Goal: Task Accomplishment & Management: Use online tool/utility

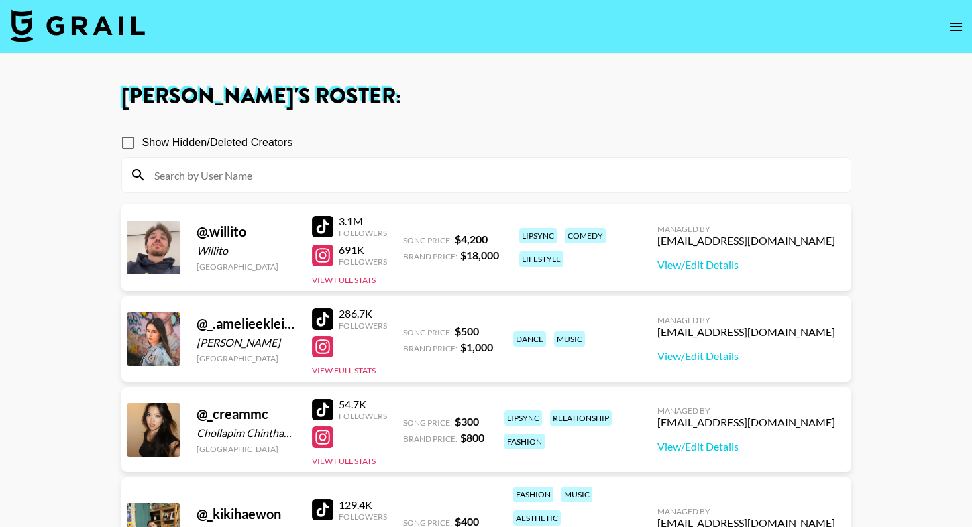
click at [618, 183] on input at bounding box center [494, 174] width 696 height 21
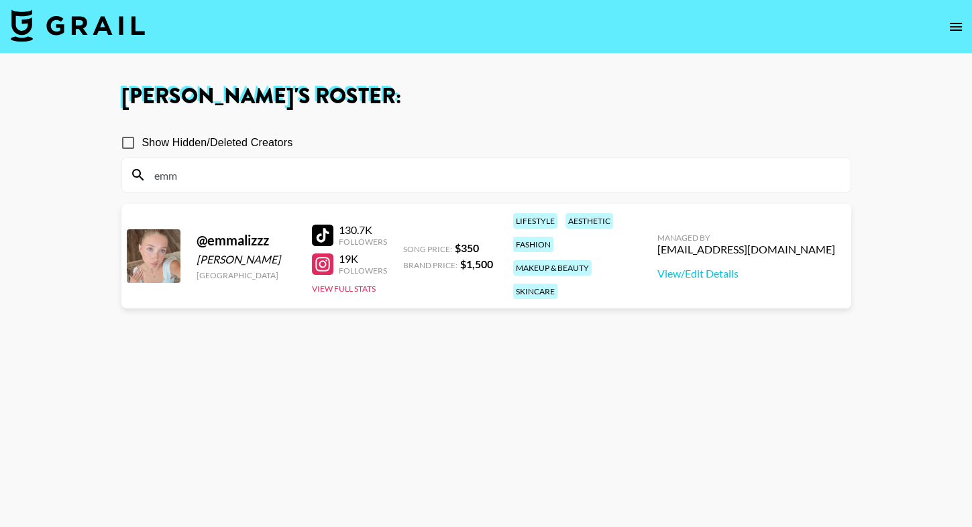
type input "emm"
click at [321, 227] on div at bounding box center [322, 235] width 21 height 21
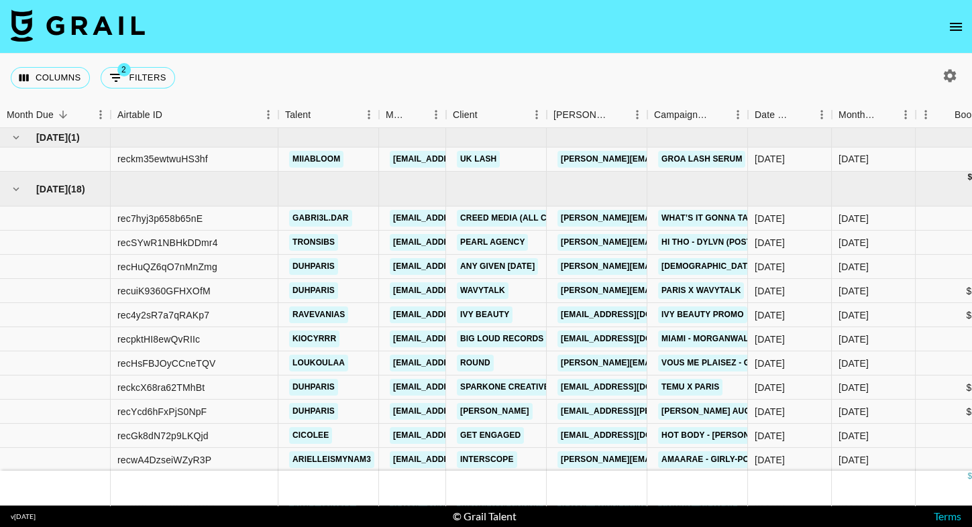
click at [961, 33] on icon "open drawer" at bounding box center [956, 27] width 16 height 16
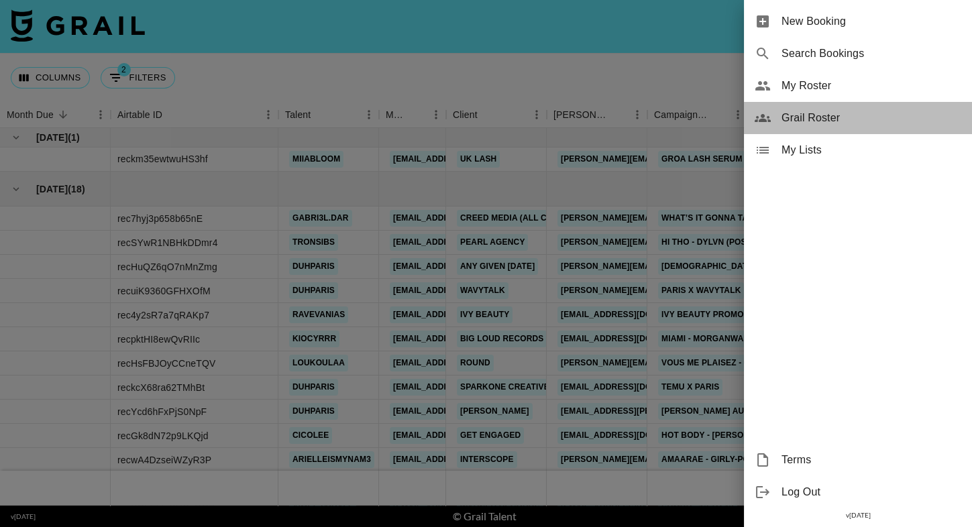
click at [847, 111] on span "Grail Roster" at bounding box center [871, 118] width 180 height 16
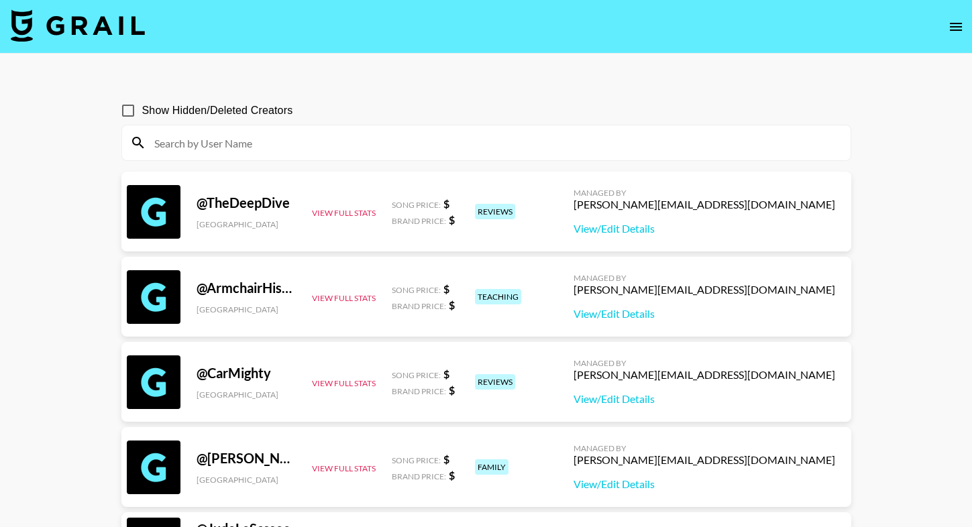
click at [509, 138] on input at bounding box center [494, 142] width 696 height 21
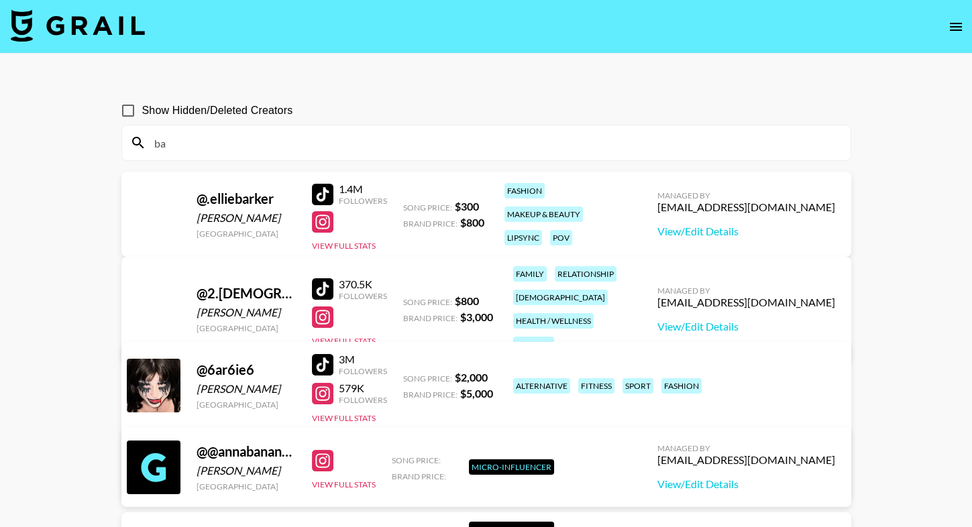
type input "b"
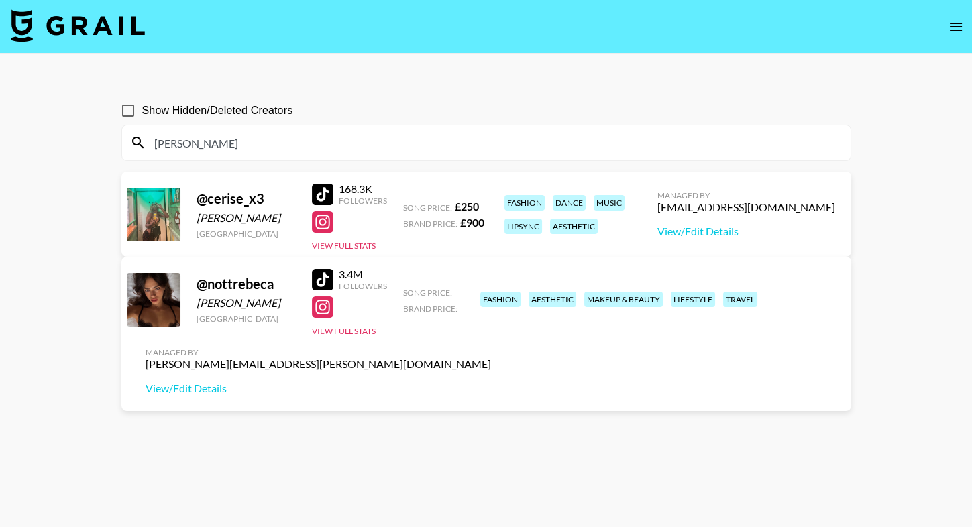
type input "nott"
click at [250, 114] on span "Show Hidden/Deleted Creators" at bounding box center [217, 111] width 151 height 16
click at [142, 114] on input "Show Hidden/Deleted Creators" at bounding box center [128, 111] width 28 height 28
checkbox input "true"
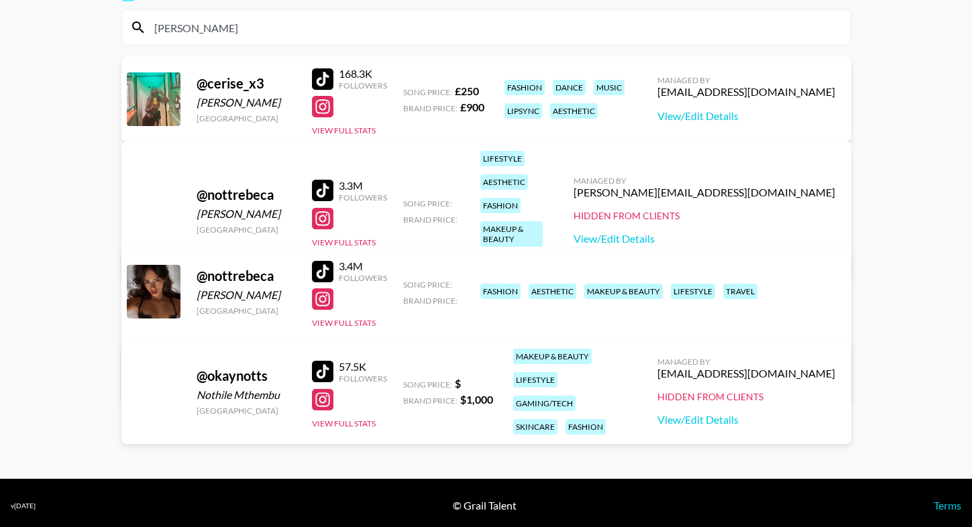
scroll to position [111, 0]
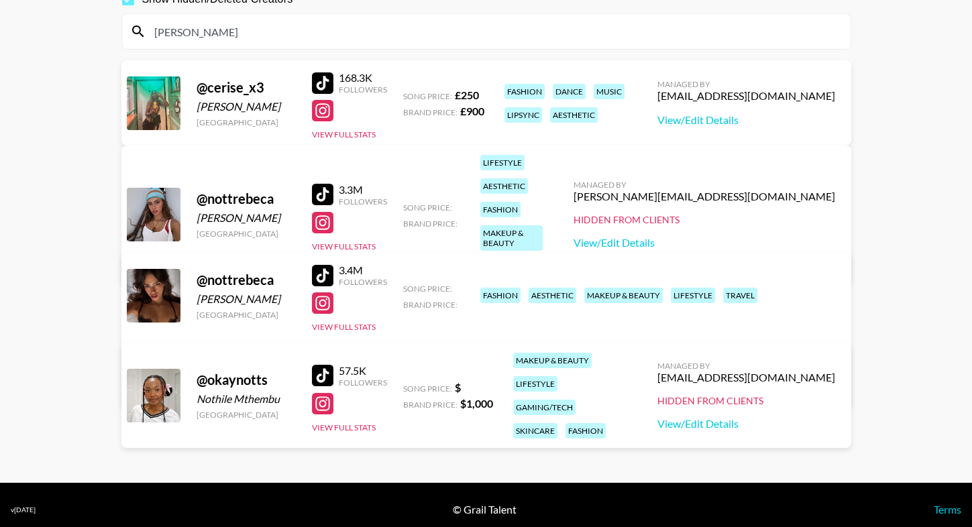
drag, startPoint x: 682, startPoint y: 289, endPoint x: 836, endPoint y: 288, distance: 155.0
click at [502, 333] on div "Managed By evelyn.cardoso@grail-talent.com View/Edit Details" at bounding box center [318, 367] width 367 height 69
copy div "evelyn.cardoso@grail-talent.com"
click at [307, 56] on section "Show Hidden/Deleted Creators nott @ cerise_x3 Cerise Minott United Kingdom 168.…" at bounding box center [486, 213] width 730 height 476
click at [491, 378] on link "View/Edit Details" at bounding box center [318, 384] width 345 height 13
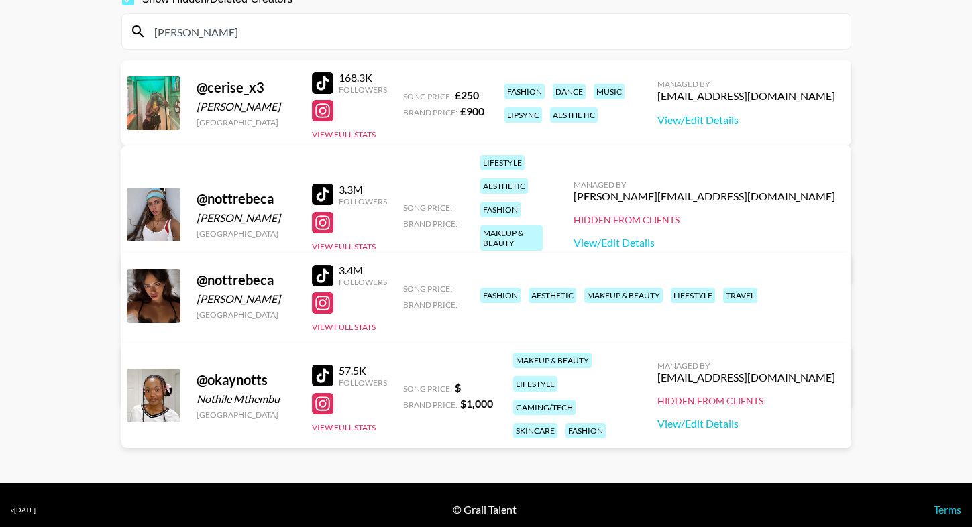
click at [427, 45] on div "nott" at bounding box center [486, 31] width 728 height 35
click at [427, 37] on input "nott" at bounding box center [494, 31] width 696 height 21
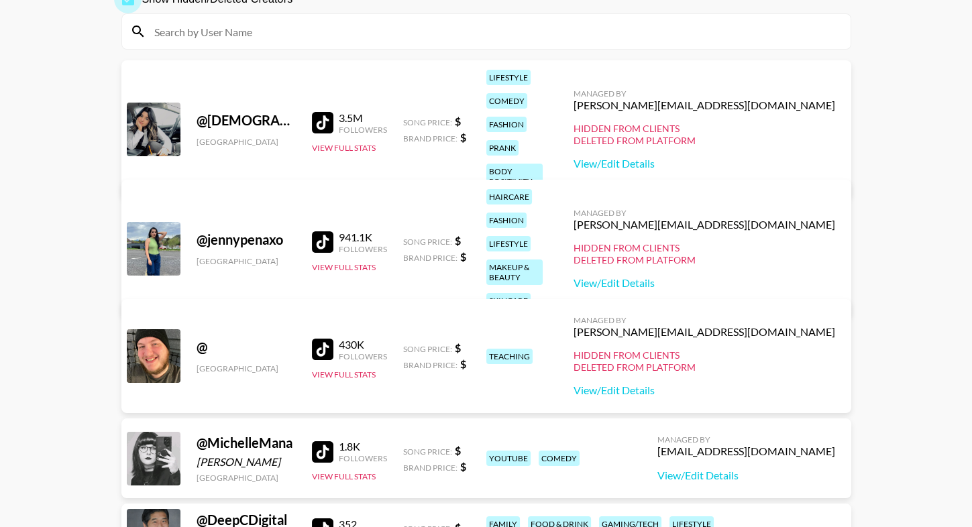
checkbox input "false"
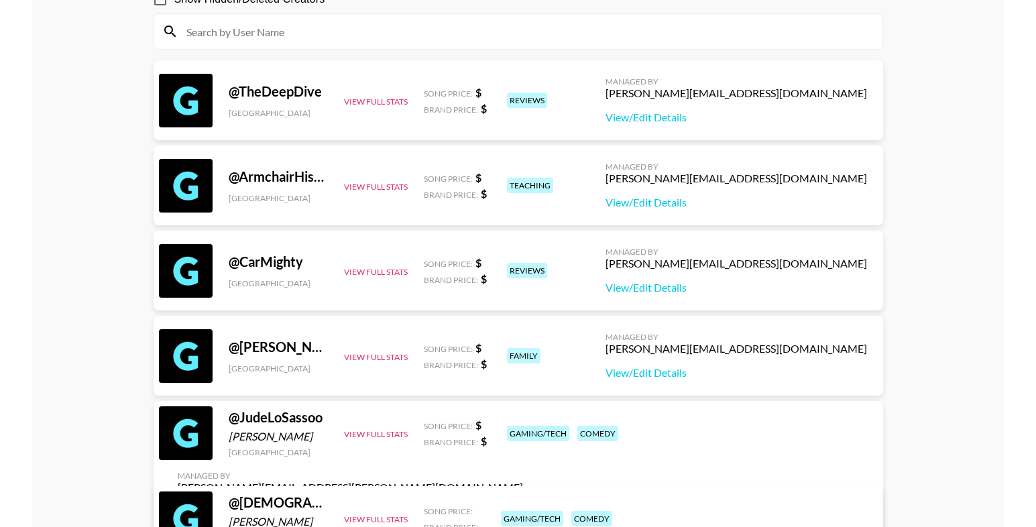
scroll to position [0, 0]
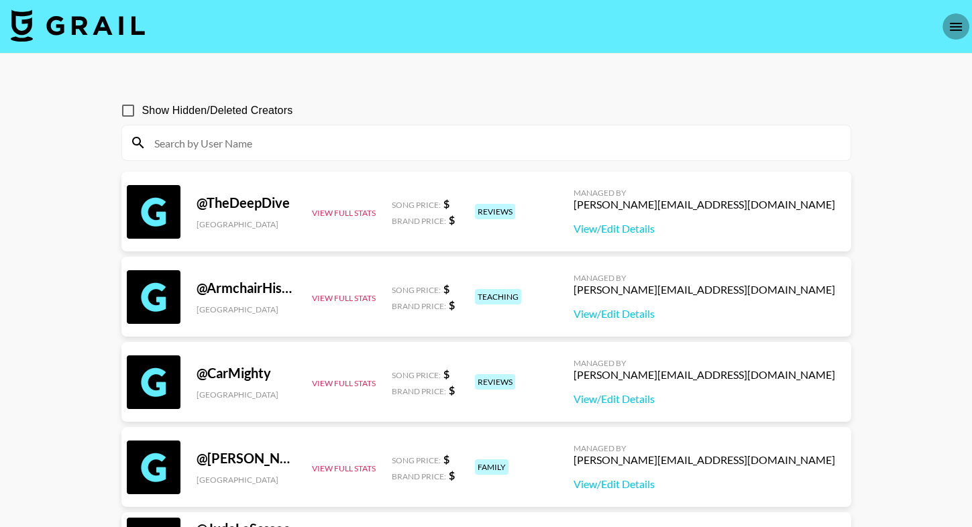
click at [945, 29] on button "open drawer" at bounding box center [955, 26] width 27 height 27
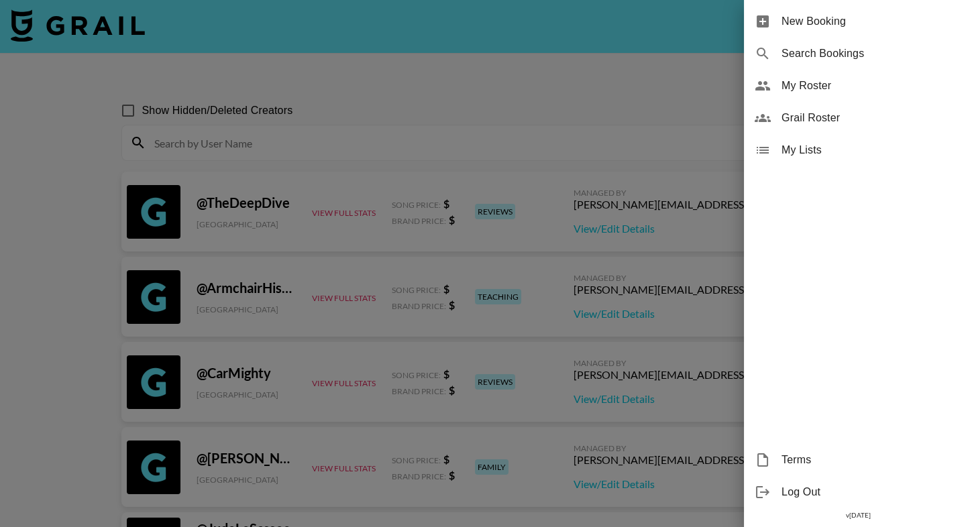
click at [806, 97] on div "My Roster" at bounding box center [858, 86] width 228 height 32
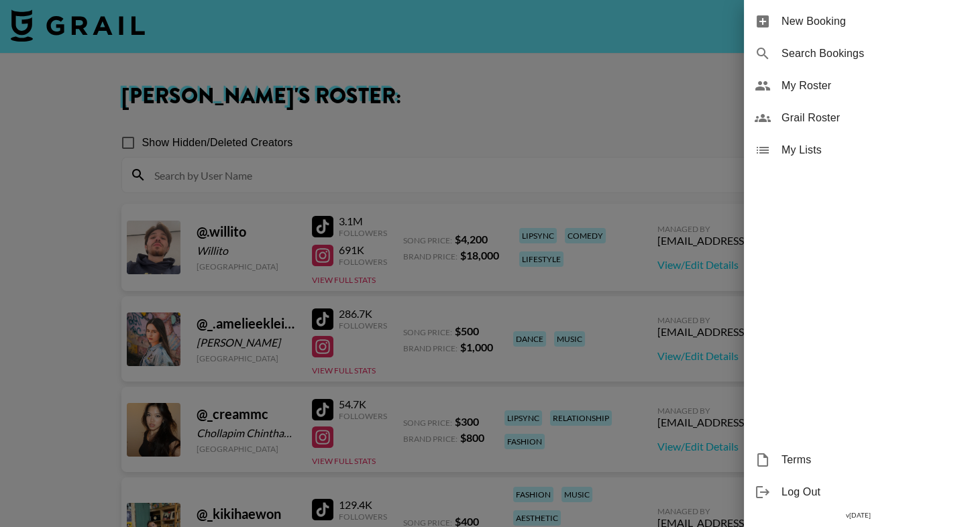
click at [435, 203] on div at bounding box center [486, 263] width 972 height 527
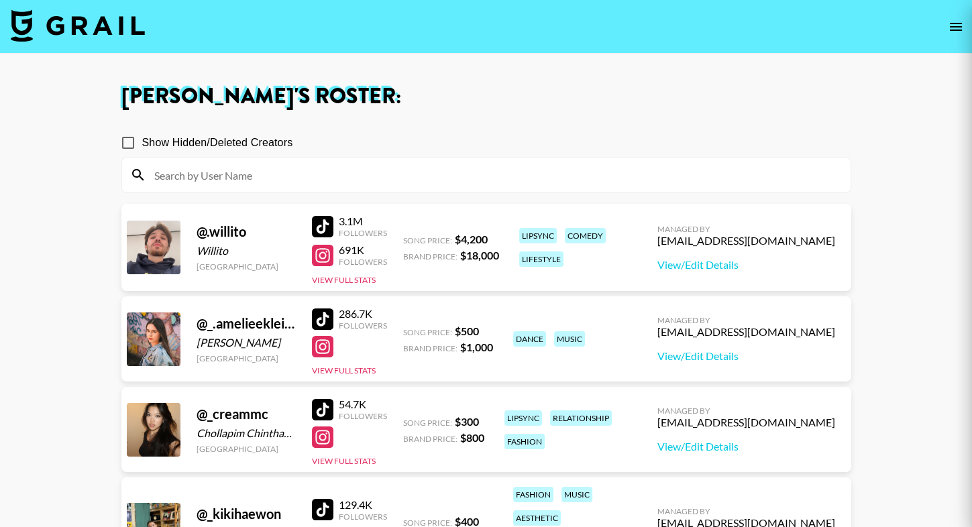
click at [462, 168] on input at bounding box center [494, 174] width 696 height 21
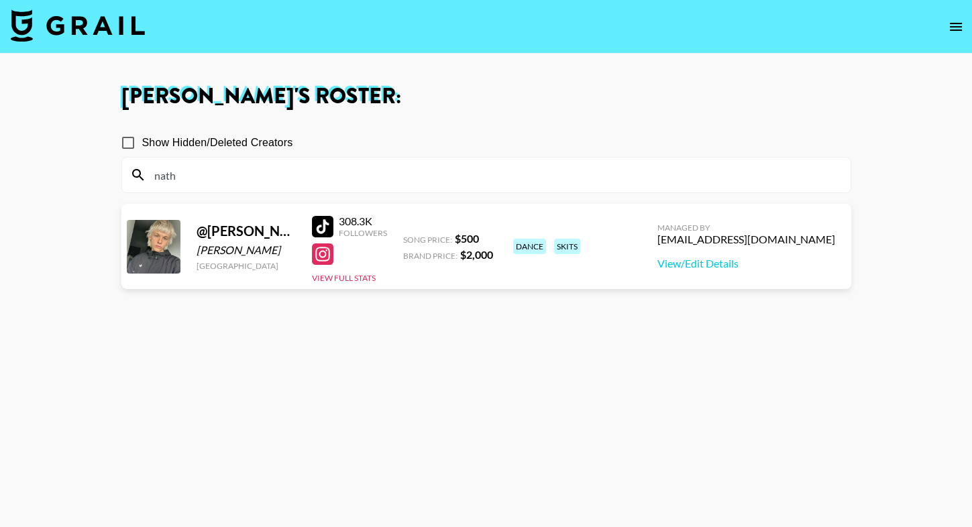
click at [533, 142] on div "Show Hidden/Deleted Creators" at bounding box center [486, 143] width 730 height 28
click at [325, 227] on div at bounding box center [322, 226] width 21 height 21
click at [356, 164] on input "nath" at bounding box center [494, 174] width 696 height 21
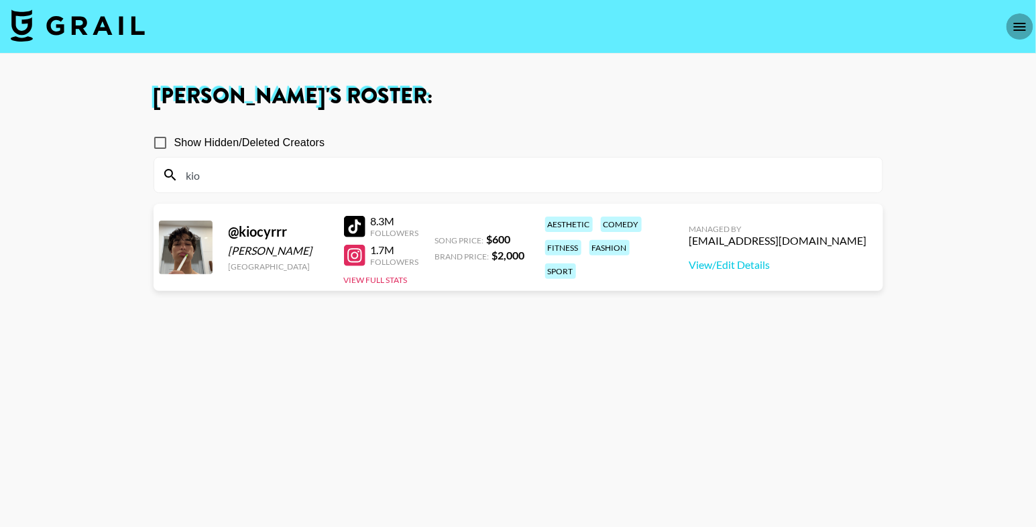
click at [971, 34] on button "open drawer" at bounding box center [1020, 26] width 27 height 27
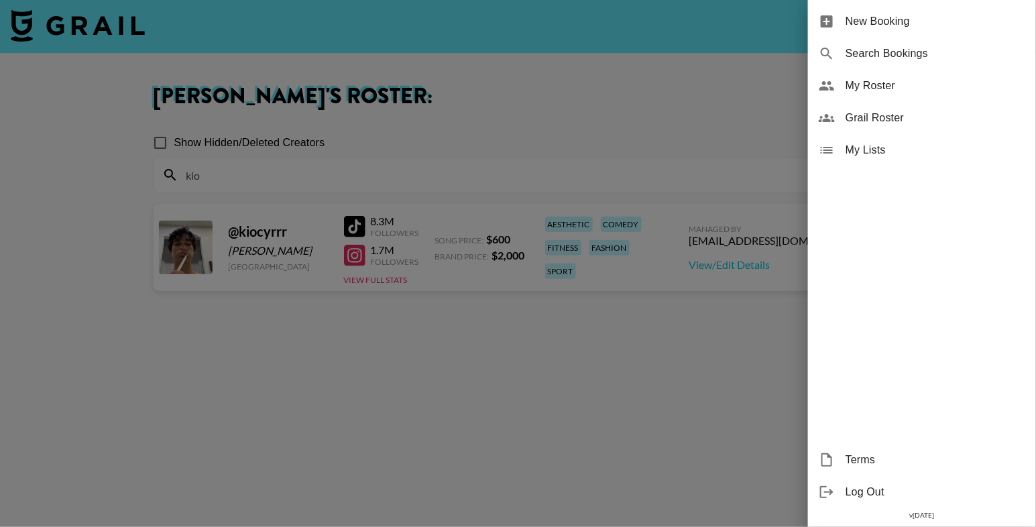
click at [898, 111] on span "Grail Roster" at bounding box center [936, 118] width 180 height 16
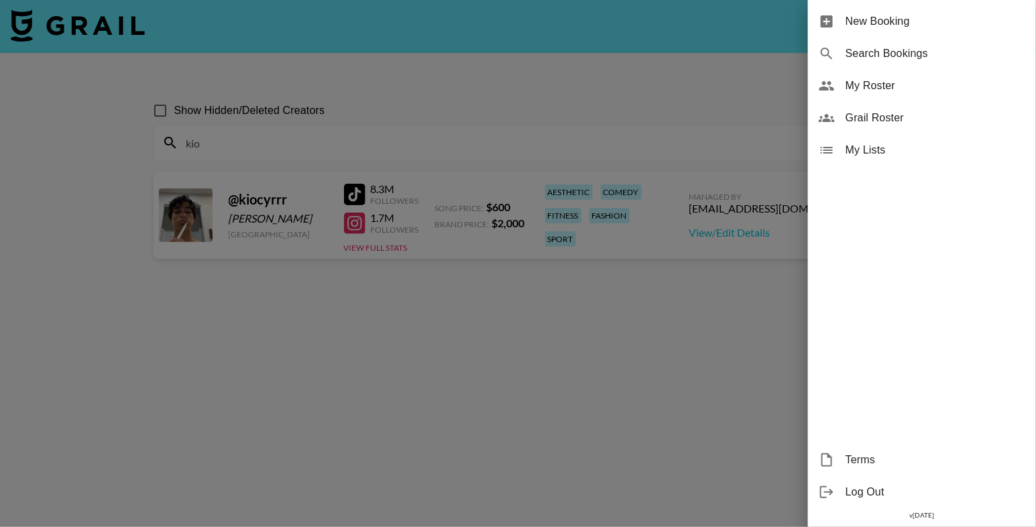
click at [423, 121] on div at bounding box center [518, 263] width 1036 height 527
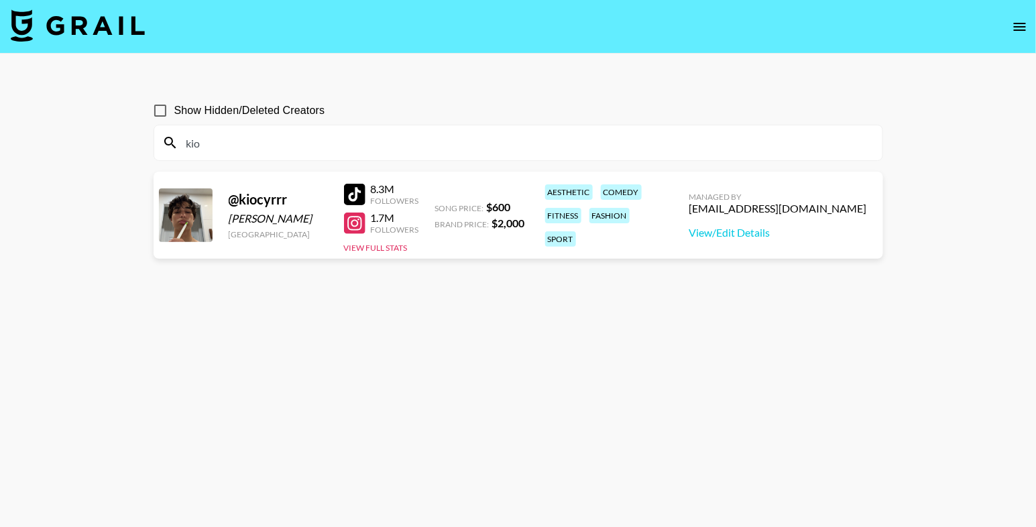
click at [391, 133] on input "kio" at bounding box center [526, 142] width 696 height 21
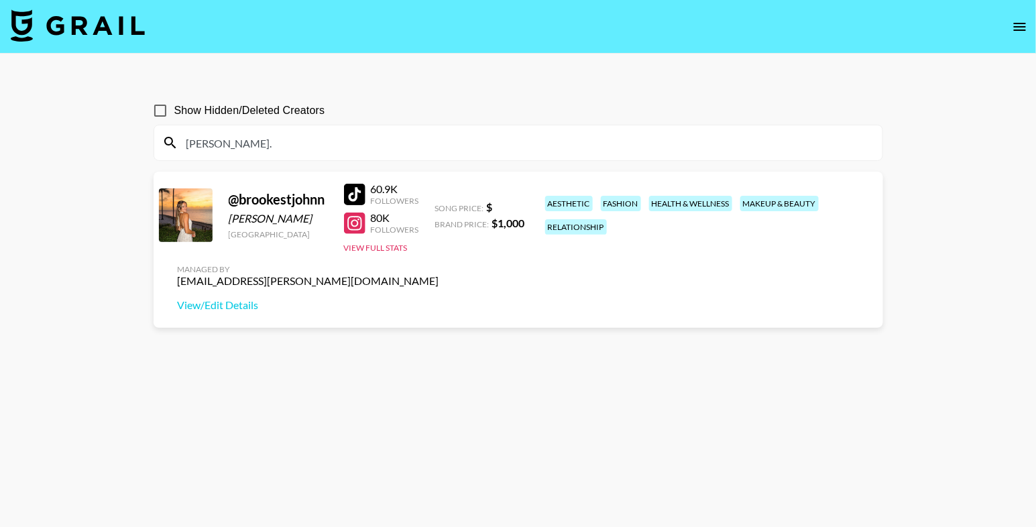
type input "brooke."
click at [217, 112] on span "Show Hidden/Deleted Creators" at bounding box center [249, 111] width 151 height 16
click at [174, 112] on input "Show Hidden/Deleted Creators" at bounding box center [160, 111] width 28 height 28
click at [217, 111] on span "Show Hidden/Deleted Creators" at bounding box center [249, 111] width 151 height 16
click at [174, 111] on input "Show Hidden/Deleted Creators" at bounding box center [160, 111] width 28 height 28
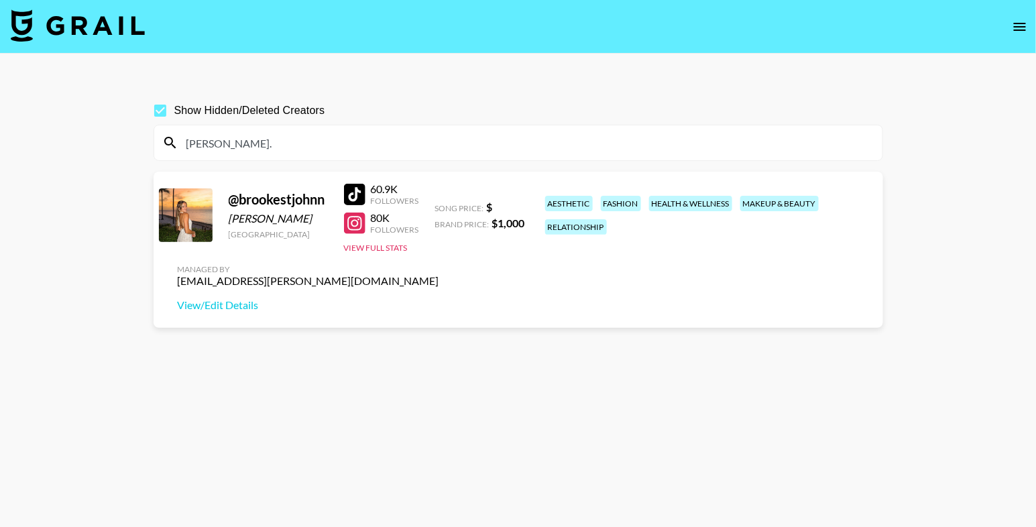
checkbox input "false"
click at [317, 133] on input "brooke." at bounding box center [526, 142] width 696 height 21
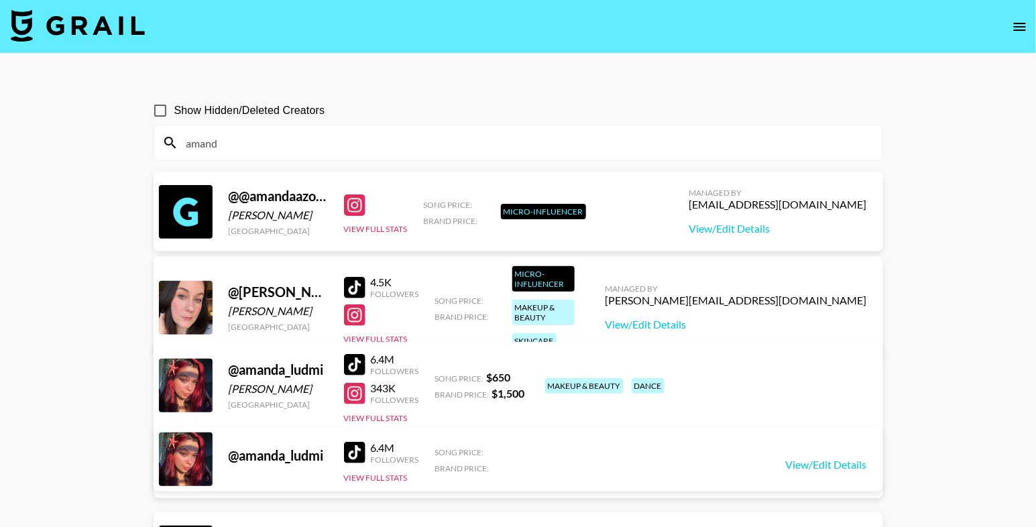
type input "amandi"
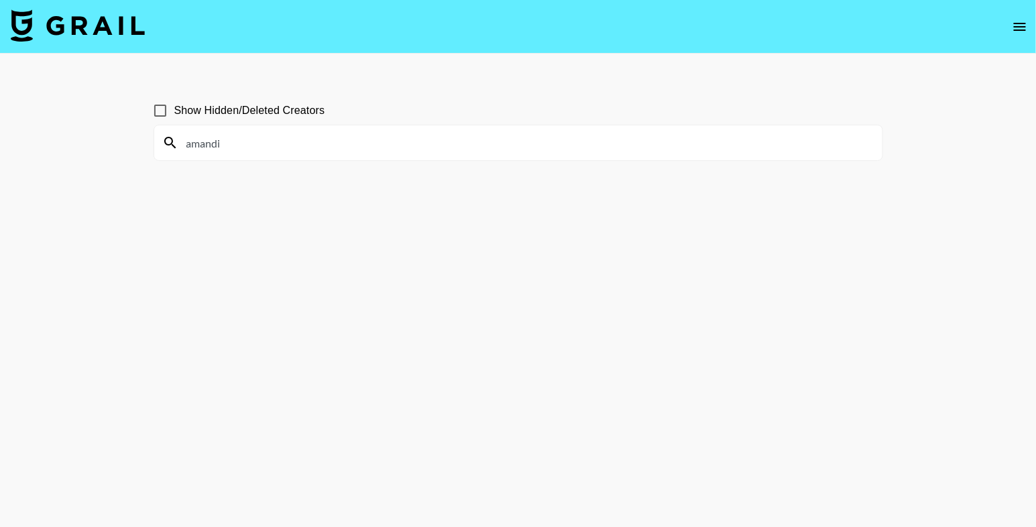
drag, startPoint x: 241, startPoint y: 147, endPoint x: 144, endPoint y: 147, distance: 97.9
click at [144, 147] on div "Show Hidden/Deleted Creators amandi" at bounding box center [518, 296] width 751 height 420
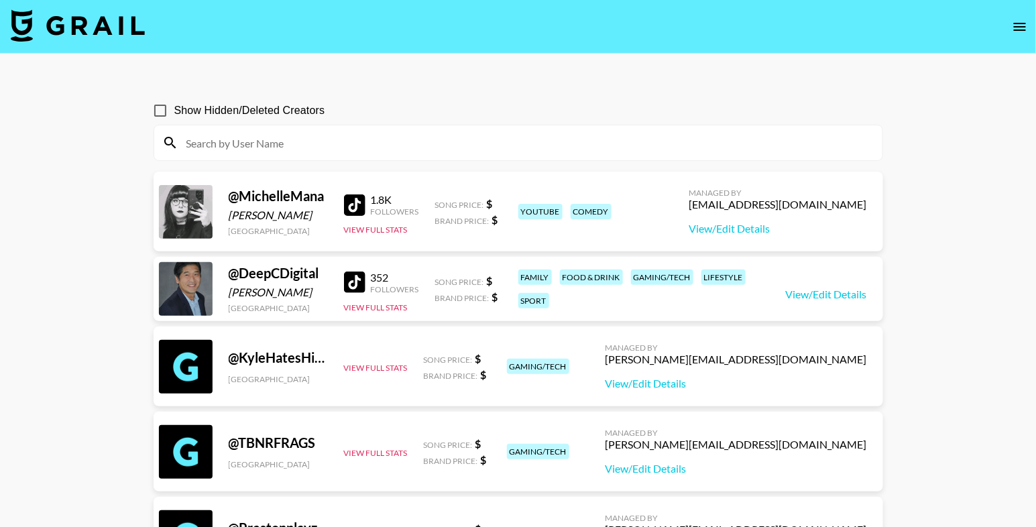
paste input "kmitchell19188@gmial.com"
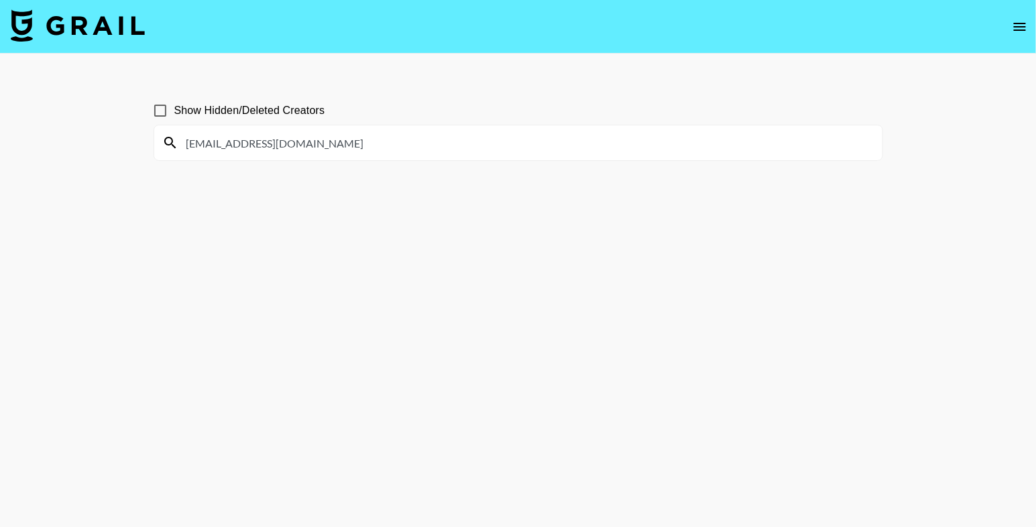
type input "kmitchell19188@gmial.com"
drag, startPoint x: 321, startPoint y: 142, endPoint x: 130, endPoint y: 142, distance: 191.2
click at [130, 142] on main "Show Hidden/Deleted Creators kmitchell19188@gmial.com" at bounding box center [518, 296] width 1036 height 484
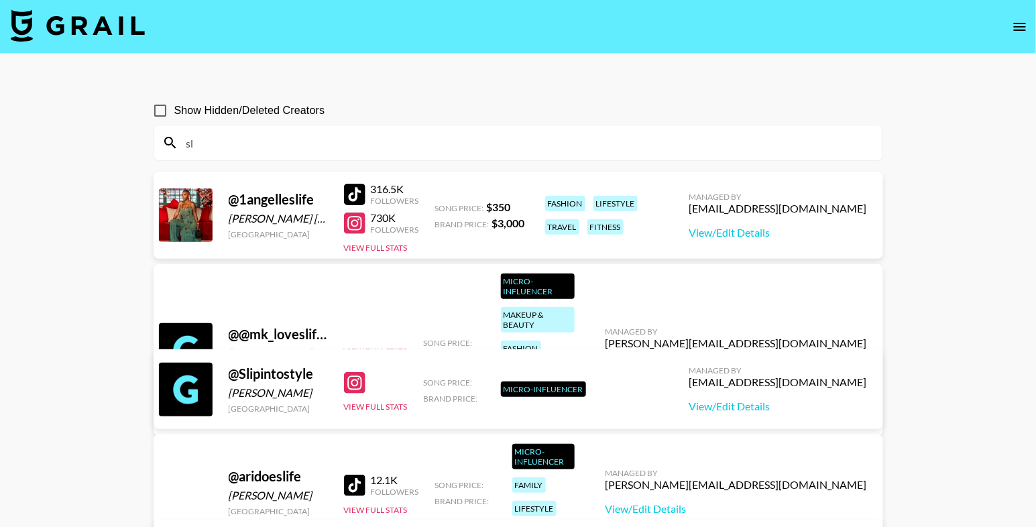
type input "s"
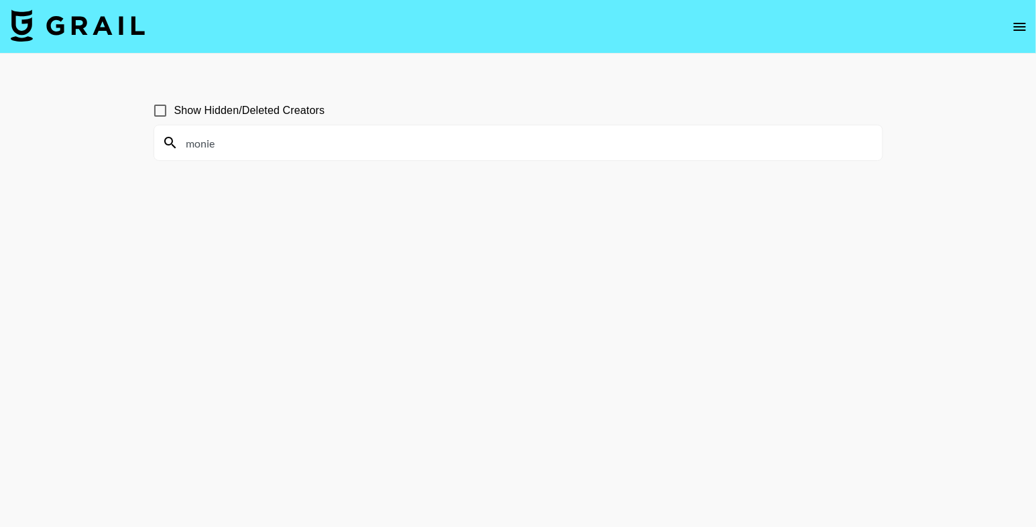
type input "moniee"
drag, startPoint x: 224, startPoint y: 142, endPoint x: 144, endPoint y: 140, distance: 79.9
click at [144, 140] on div "Show Hidden/Deleted Creators moniee" at bounding box center [518, 296] width 751 height 420
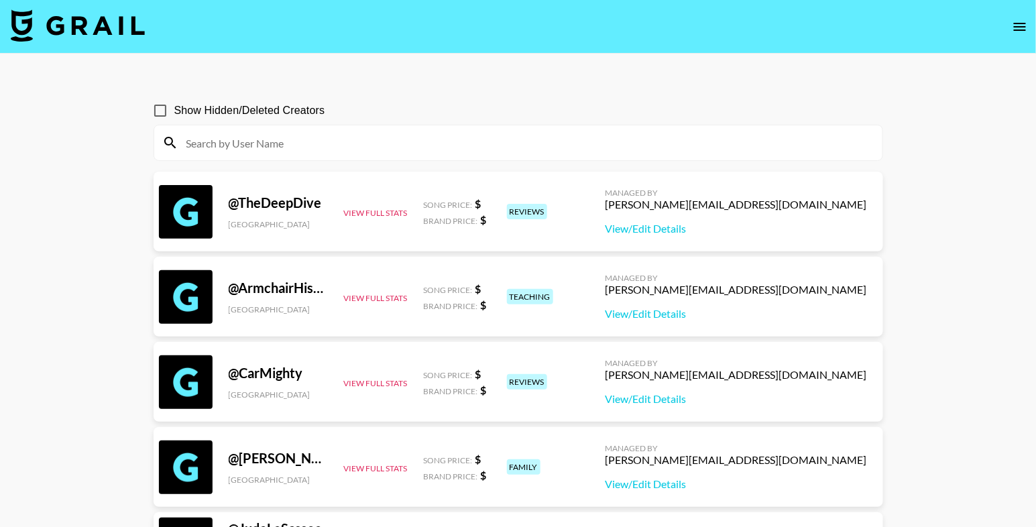
click at [971, 29] on icon "open drawer" at bounding box center [1020, 27] width 12 height 8
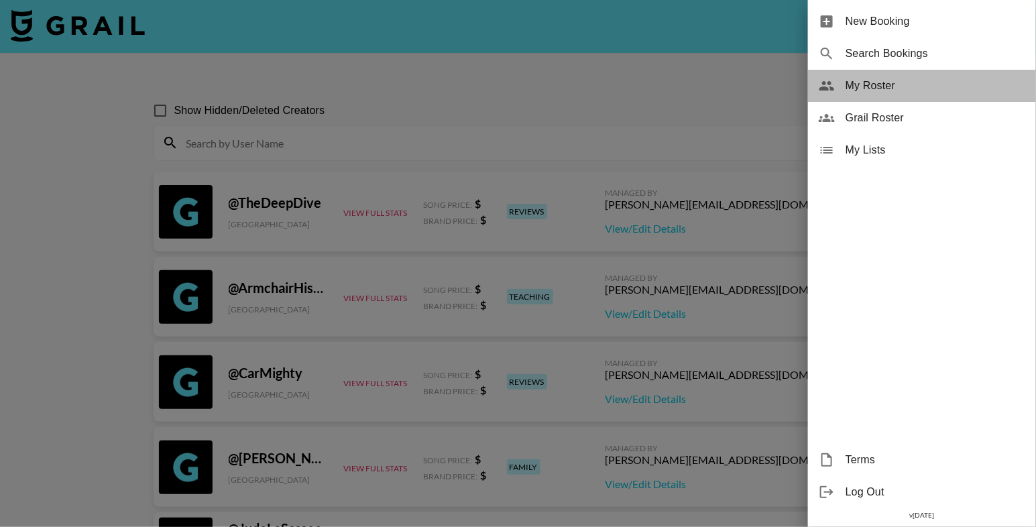
click at [898, 83] on span "My Roster" at bounding box center [936, 86] width 180 height 16
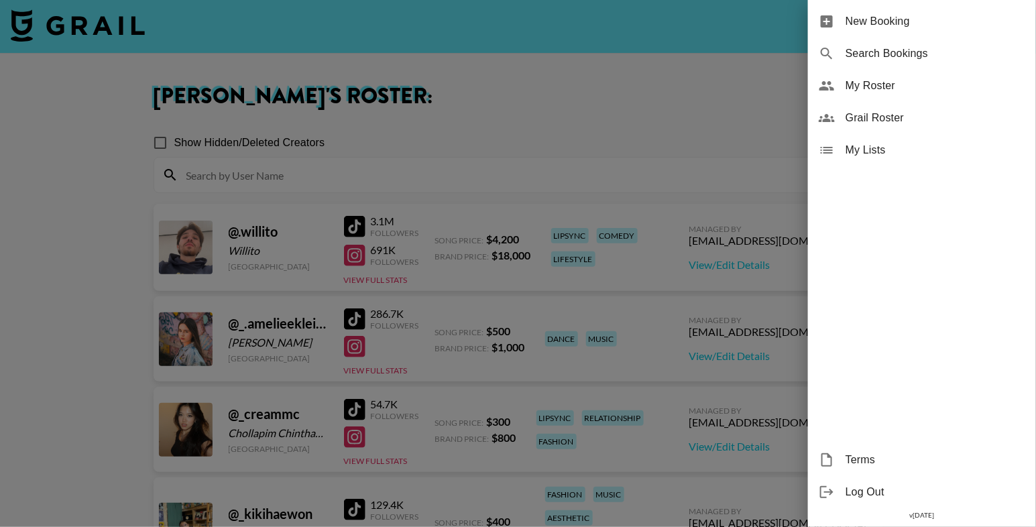
click at [615, 100] on div at bounding box center [518, 263] width 1036 height 527
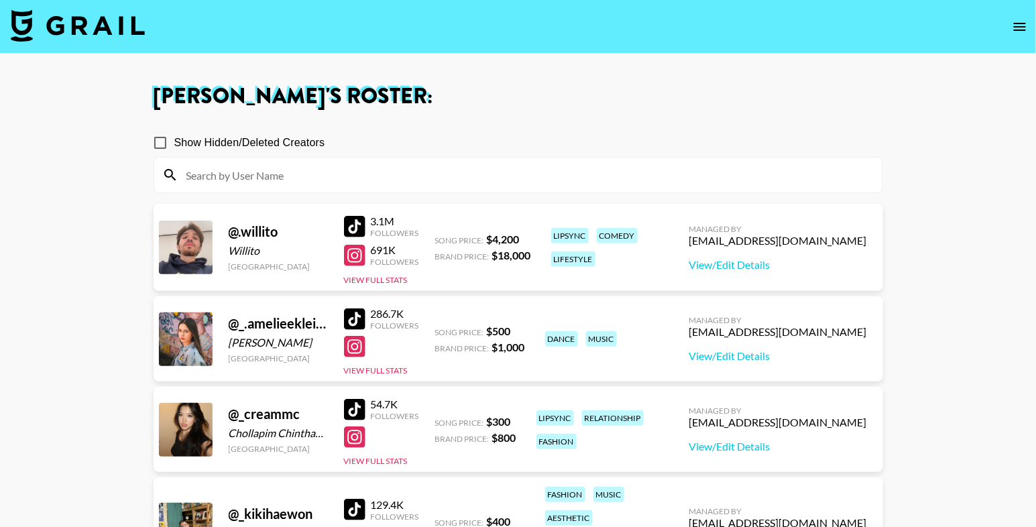
click at [558, 176] on input at bounding box center [526, 174] width 696 height 21
type input "a"
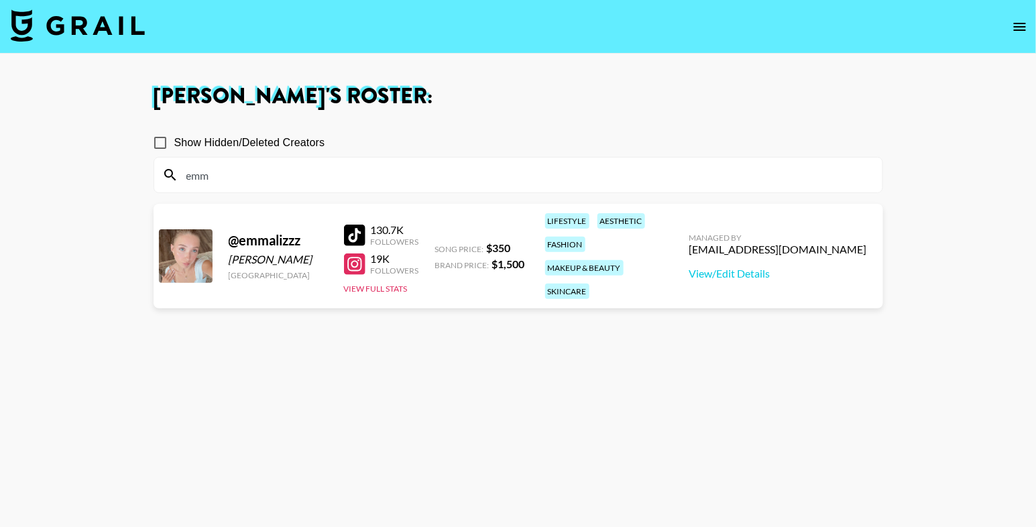
type input "emm"
click at [0, 0] on section "Eve Hartney 's Roster: Show Hidden/Deleted Creators emm @ emmalizzz Emma Johnso…" at bounding box center [518, 312] width 1036 height 624
click at [251, 174] on input "emm" at bounding box center [526, 174] width 696 height 21
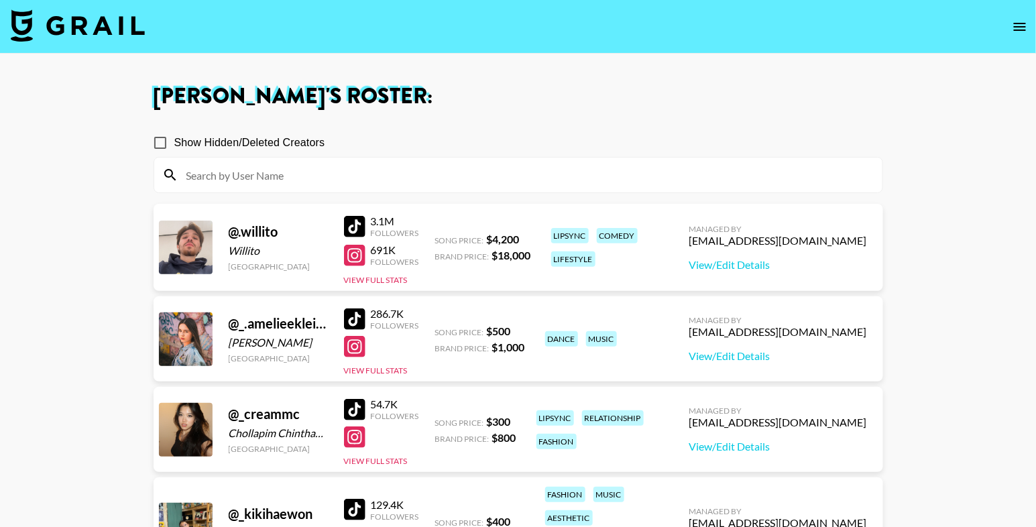
click at [87, 34] on img at bounding box center [78, 25] width 134 height 32
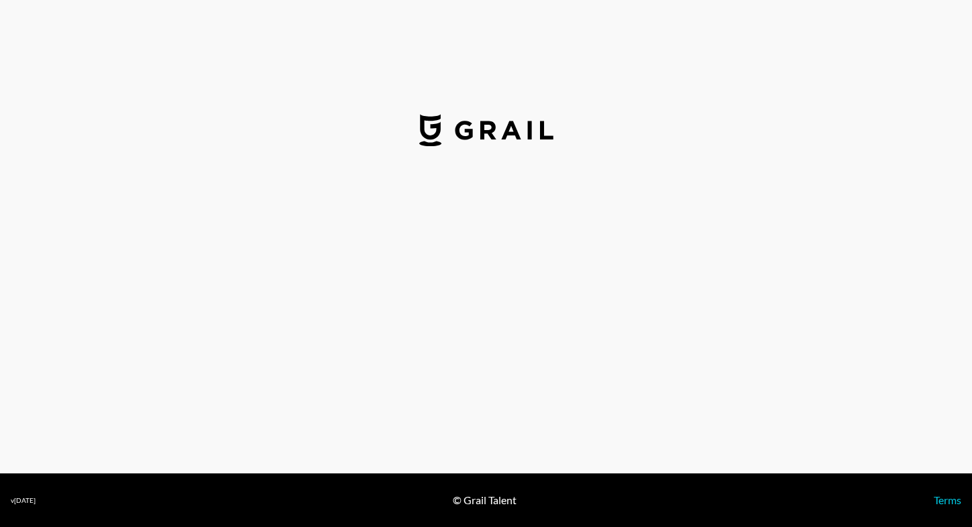
select select "USD"
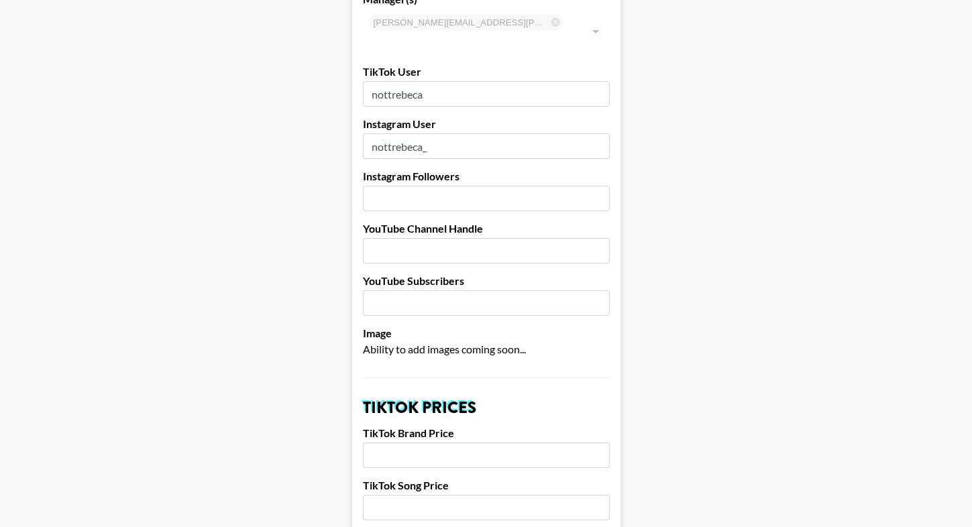
scroll to position [39, 0]
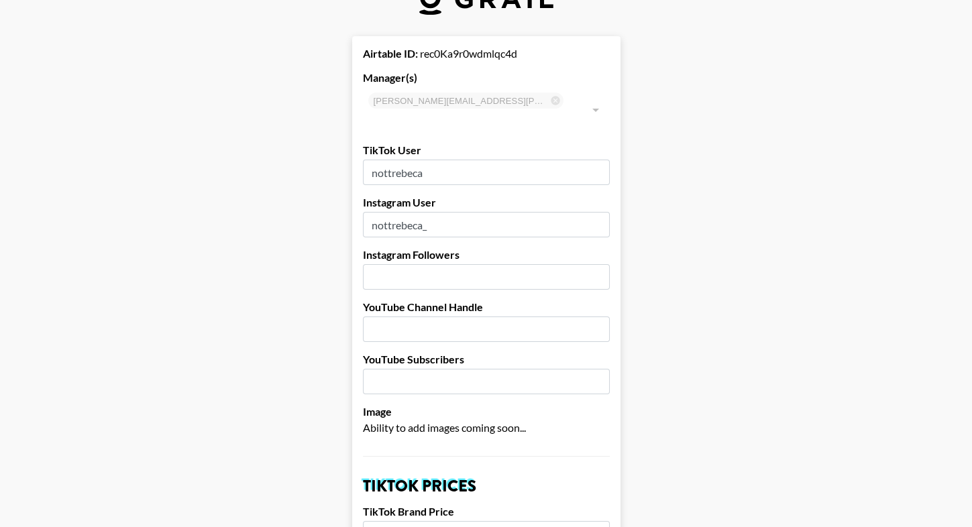
click at [510, 95] on div "evelyn.cardoso@grail-talent.com ​" at bounding box center [486, 110] width 247 height 46
click at [598, 101] on div at bounding box center [594, 110] width 17 height 19
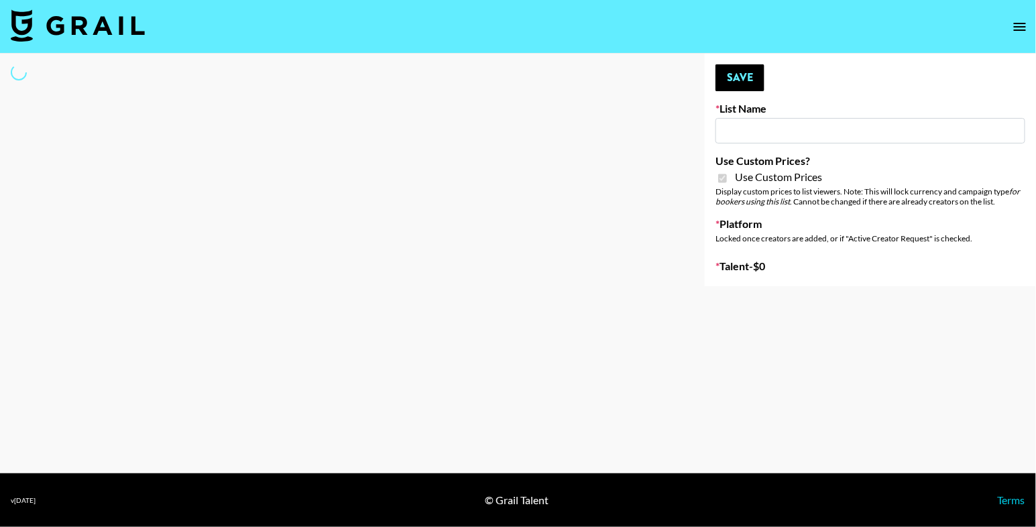
type input "FaceApp"
checkbox input "true"
select select "Brand"
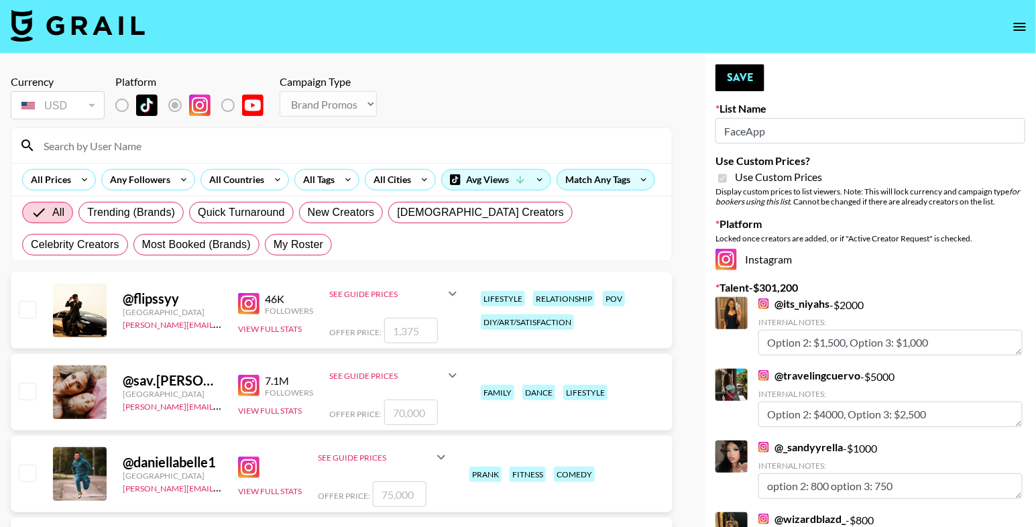
click at [186, 160] on div at bounding box center [341, 145] width 661 height 35
click at [186, 156] on div at bounding box center [341, 145] width 661 height 35
click at [182, 149] on input at bounding box center [350, 145] width 629 height 21
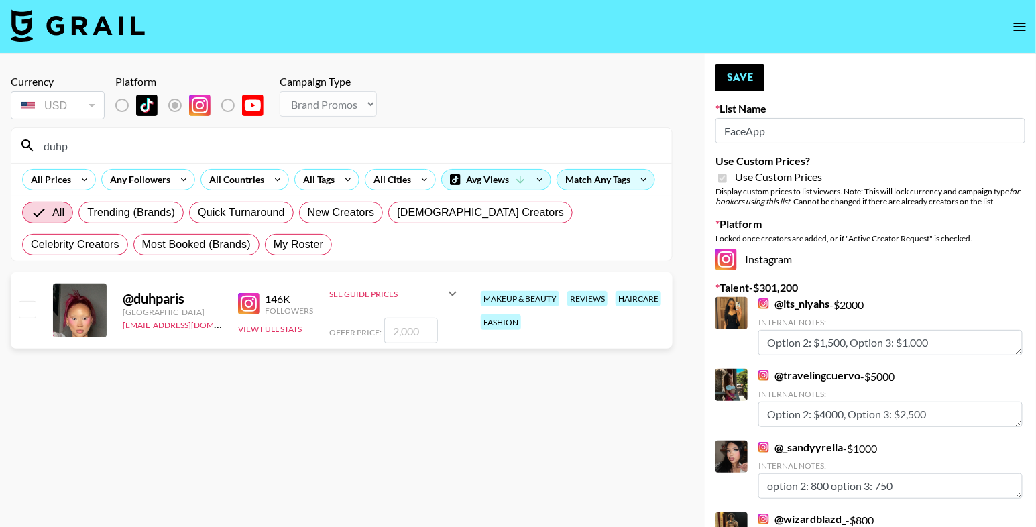
type input "duhp"
click at [25, 309] on input "checkbox" at bounding box center [27, 309] width 16 height 16
checkbox input "true"
type input "2000"
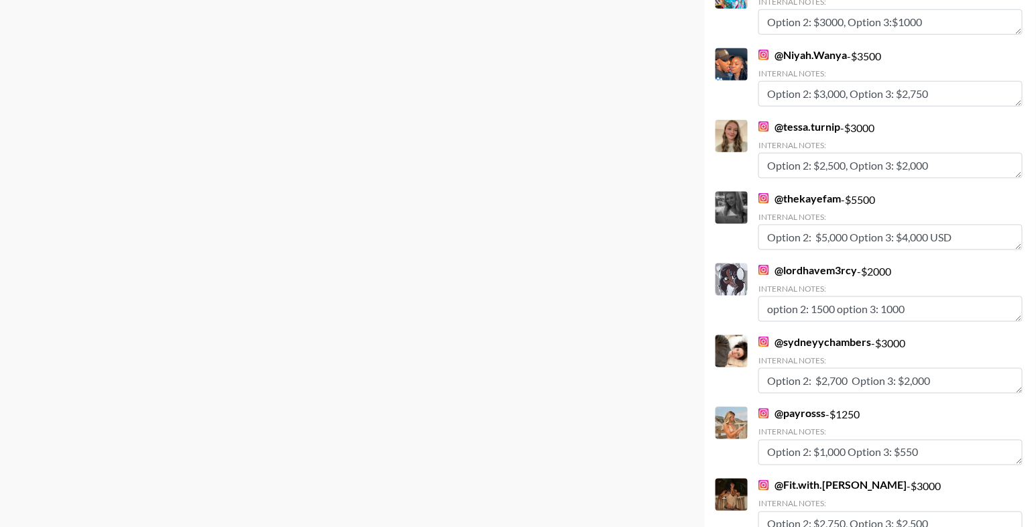
scroll to position [6397, 0]
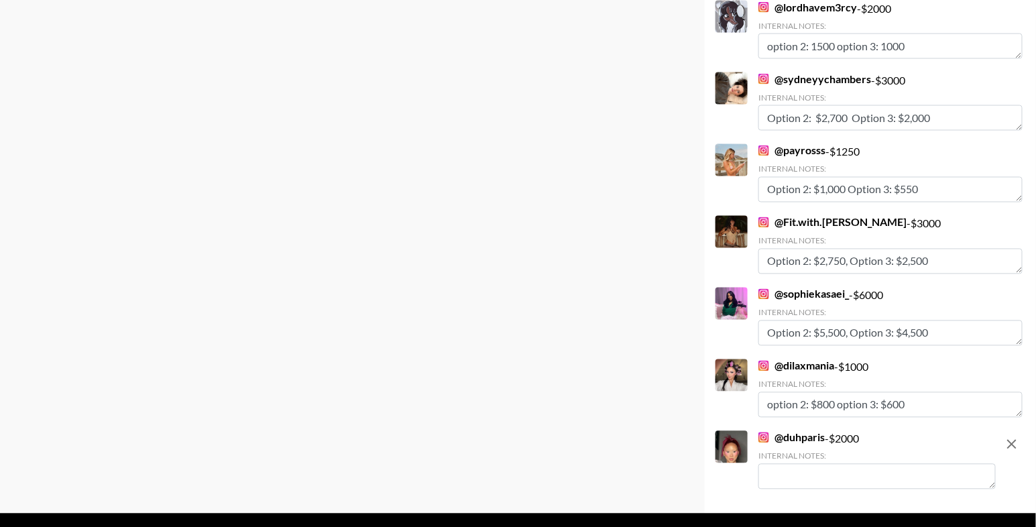
click at [800, 489] on textarea at bounding box center [877, 476] width 237 height 25
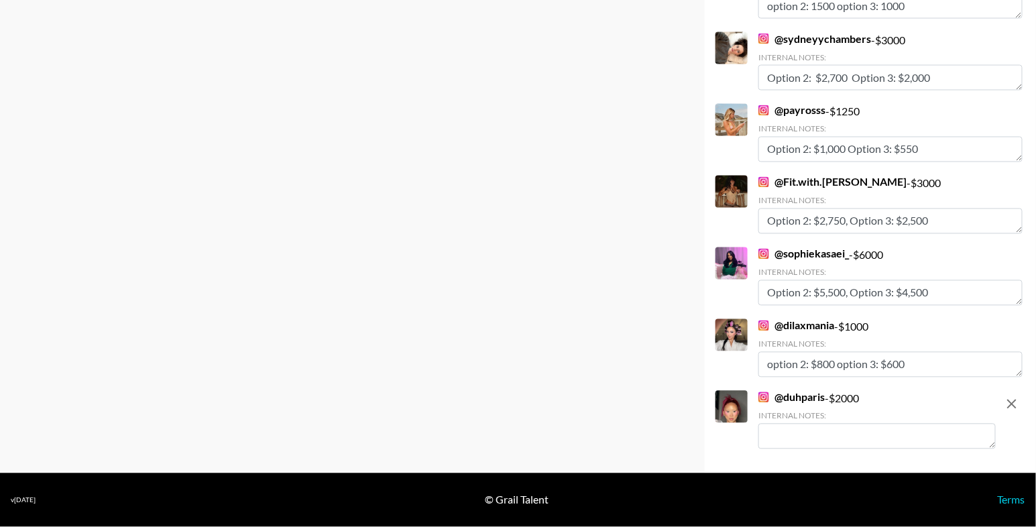
scroll to position [6459, 0]
type textarea "op 2: $1500 op 3: $600"
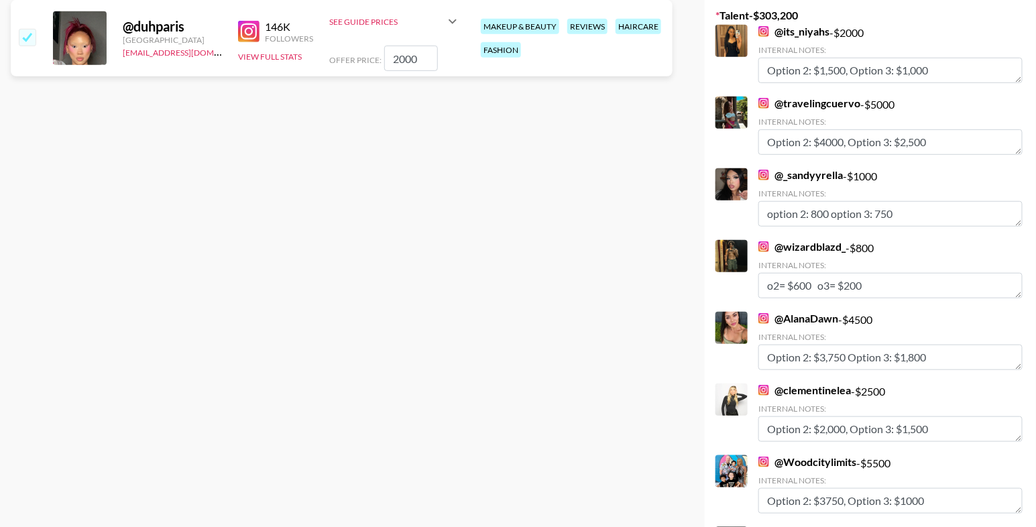
scroll to position [0, 0]
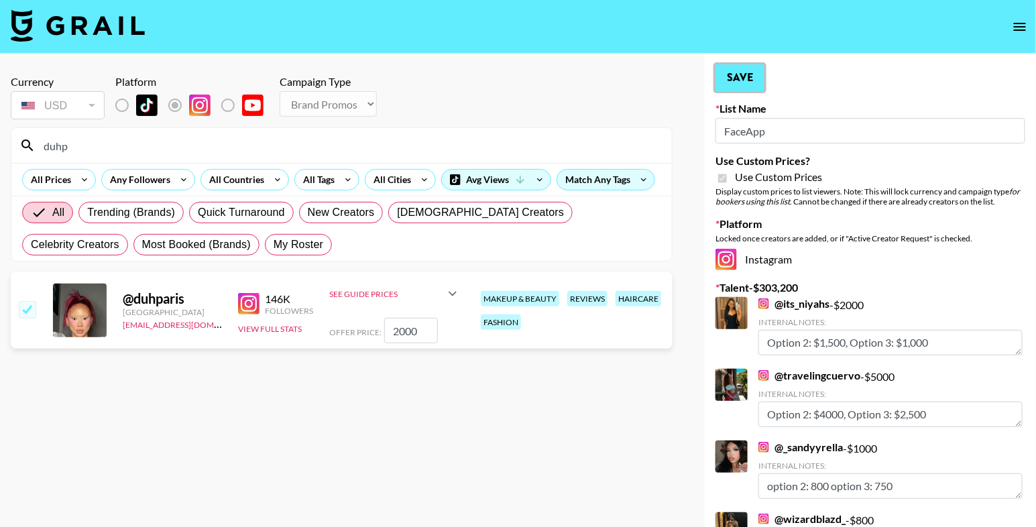
click at [745, 77] on button "Save" at bounding box center [740, 77] width 49 height 27
